Goal: Transaction & Acquisition: Purchase product/service

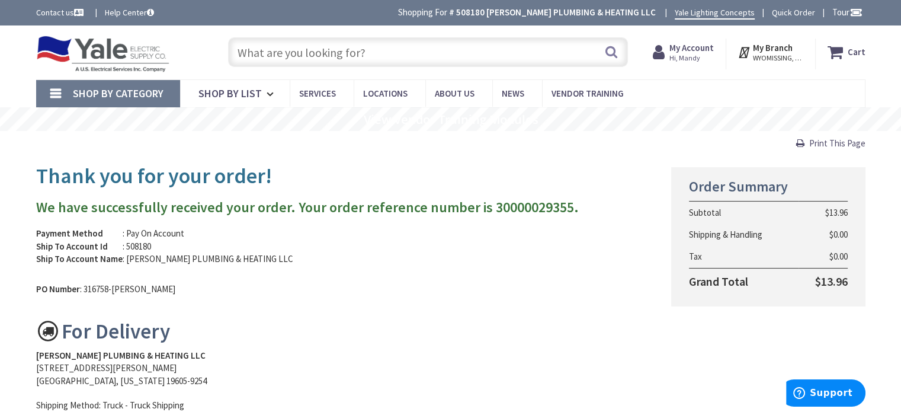
click at [360, 39] on input "text" at bounding box center [428, 52] width 400 height 30
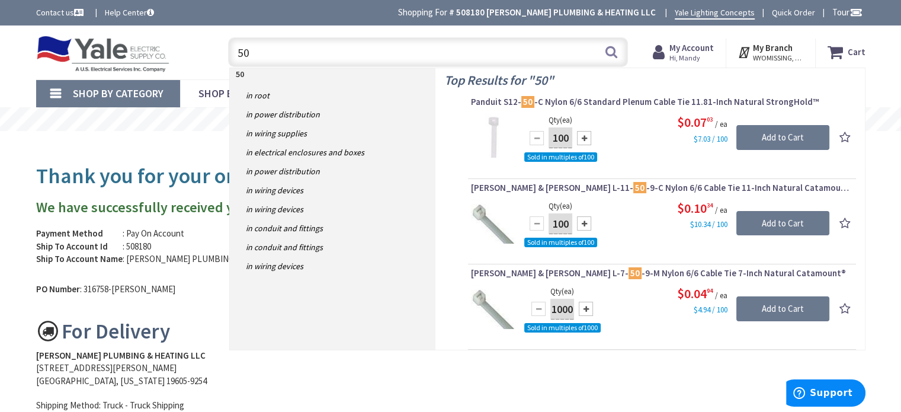
type input "5"
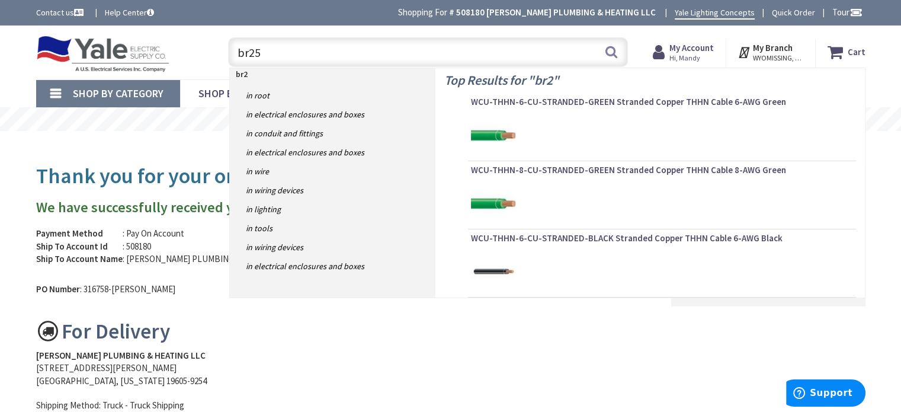
type input "br250"
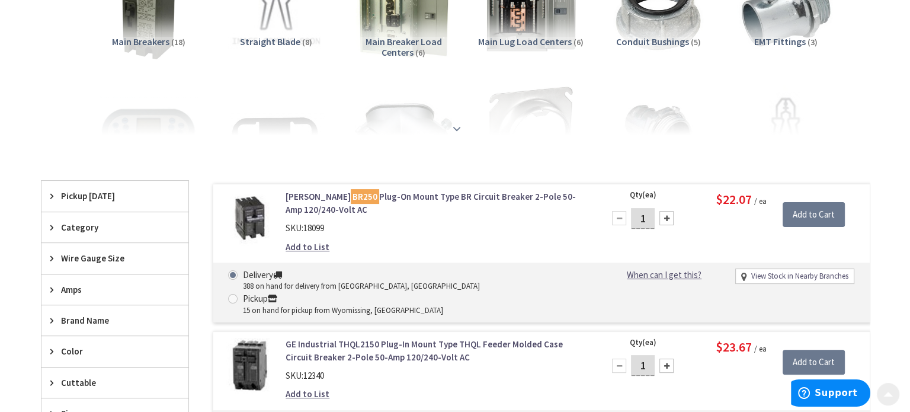
scroll to position [237, 0]
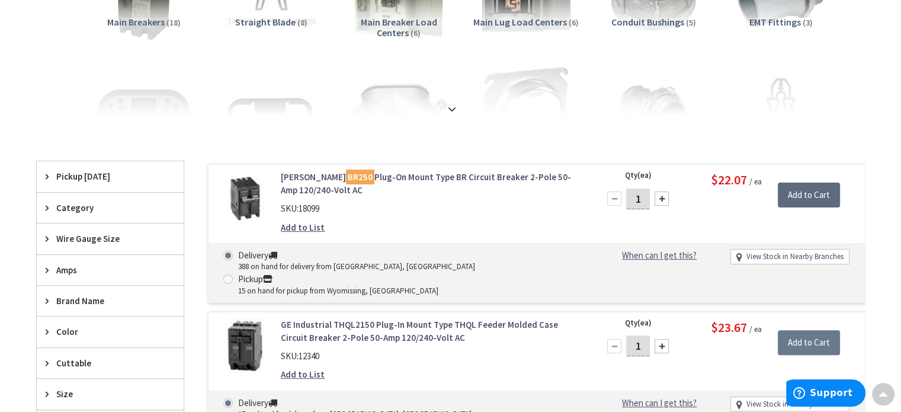
click at [808, 195] on input "Add to Cart" at bounding box center [809, 195] width 62 height 25
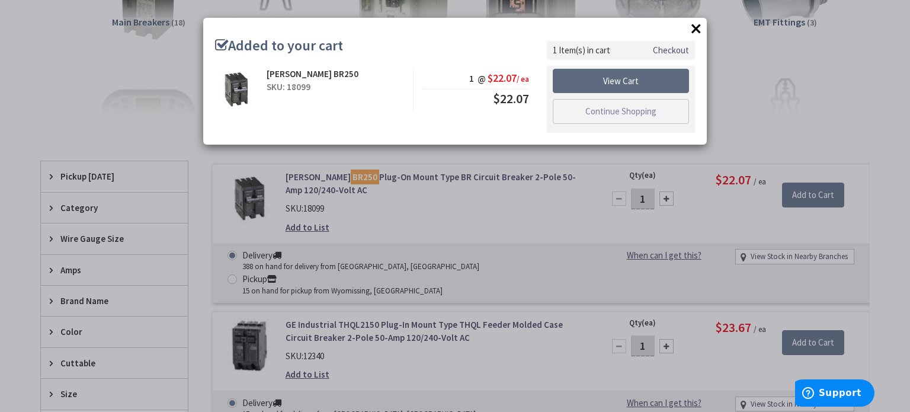
click at [590, 75] on link "View Cart" at bounding box center [621, 81] width 136 height 25
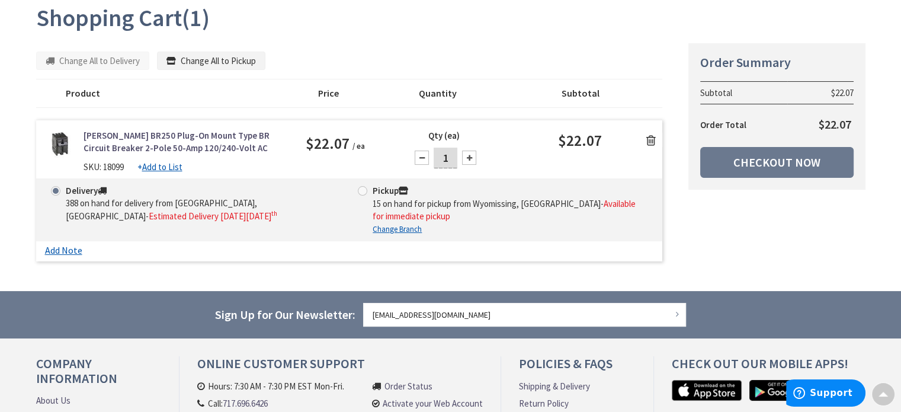
scroll to position [116, 0]
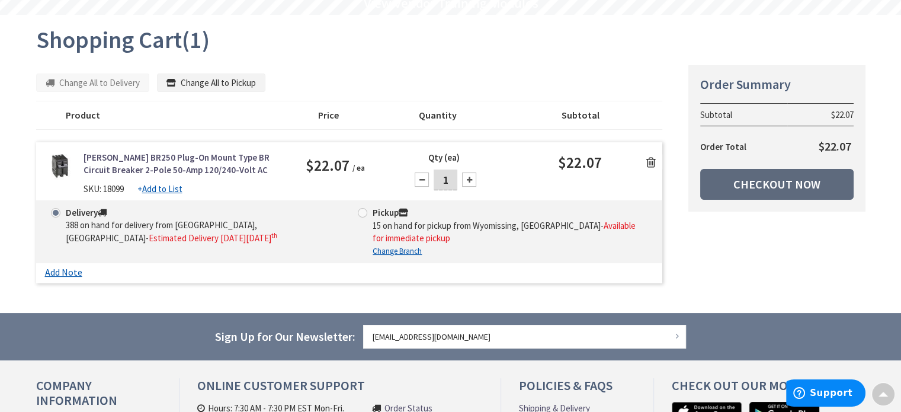
click at [741, 180] on link "Checkout Now" at bounding box center [777, 184] width 153 height 31
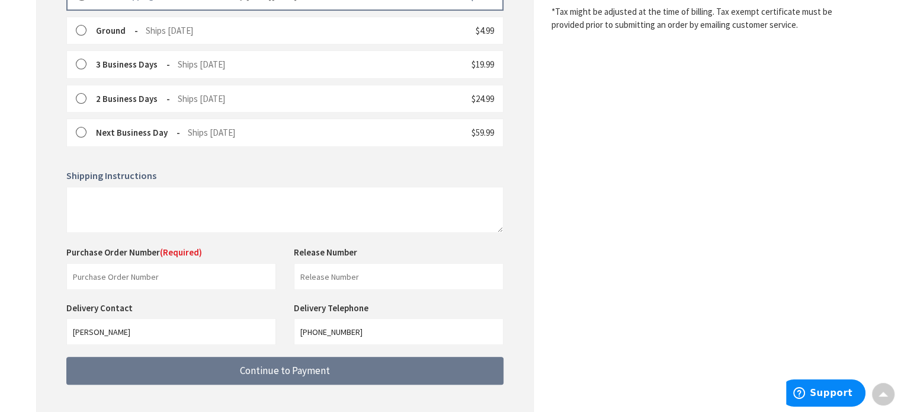
scroll to position [428, 0]
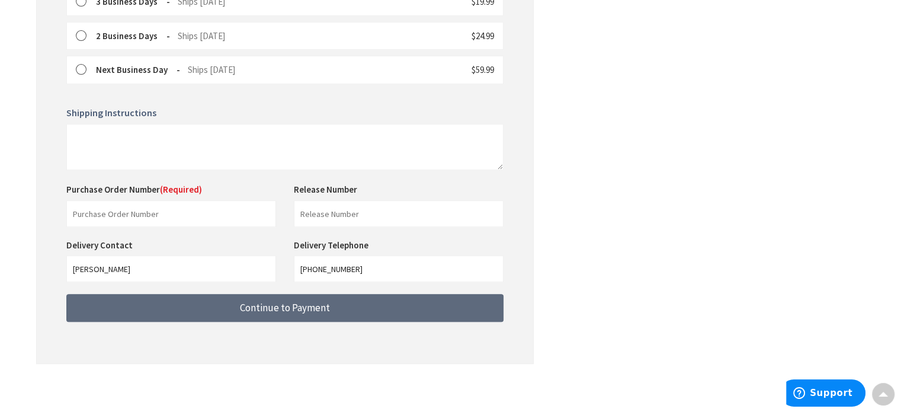
click at [164, 304] on button "Continue to Payment" at bounding box center [284, 308] width 437 height 28
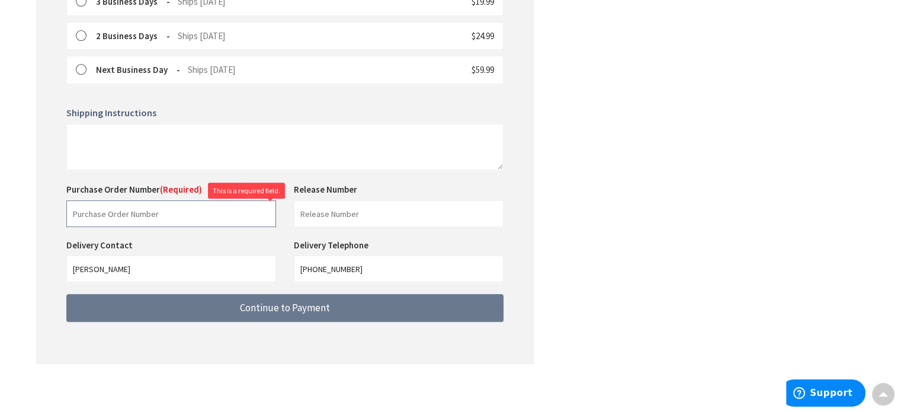
click at [140, 201] on input "text" at bounding box center [171, 213] width 210 height 27
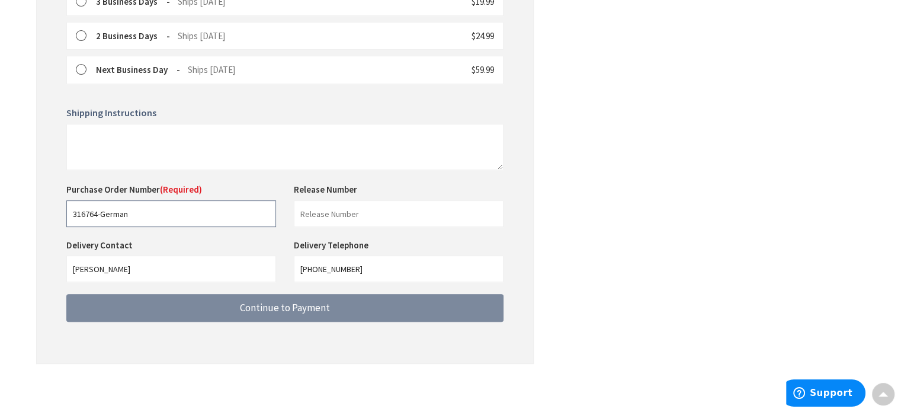
type input "316764-German"
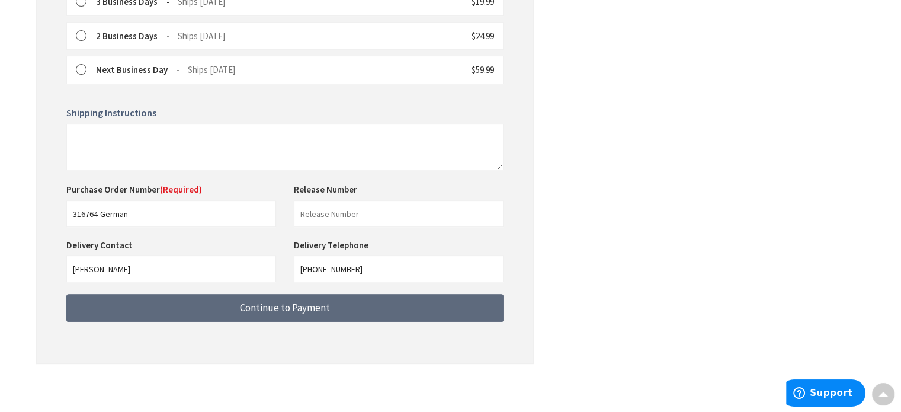
click at [280, 305] on span "Continue to Payment" at bounding box center [285, 307] width 90 height 13
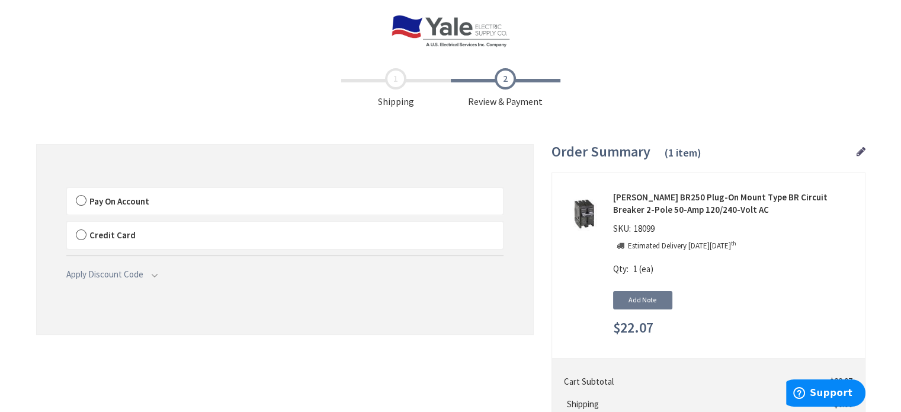
click at [87, 201] on label "Pay On Account" at bounding box center [285, 201] width 436 height 27
click at [67, 190] on input "Pay On Account" at bounding box center [67, 190] width 0 height 0
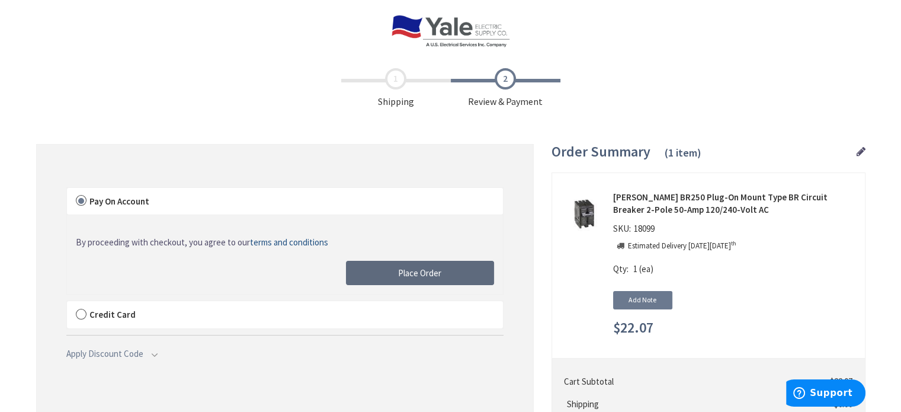
click at [420, 272] on span "Place Order" at bounding box center [419, 272] width 43 height 11
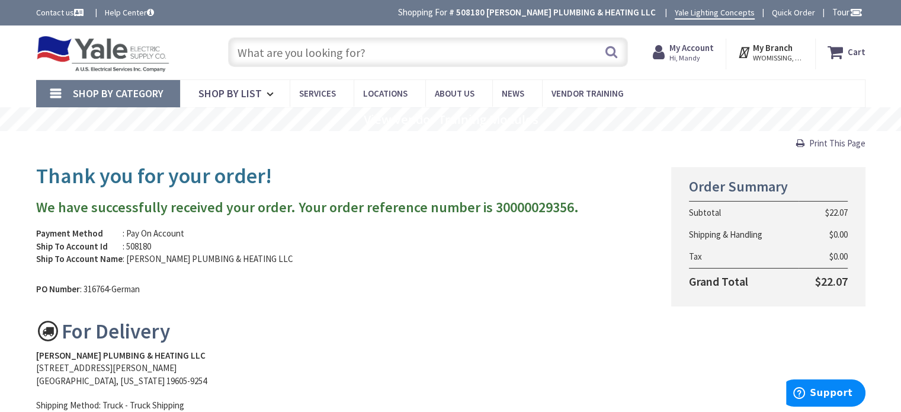
click at [834, 143] on span "Print This Page" at bounding box center [838, 142] width 56 height 11
